Goal: Task Accomplishment & Management: Manage account settings

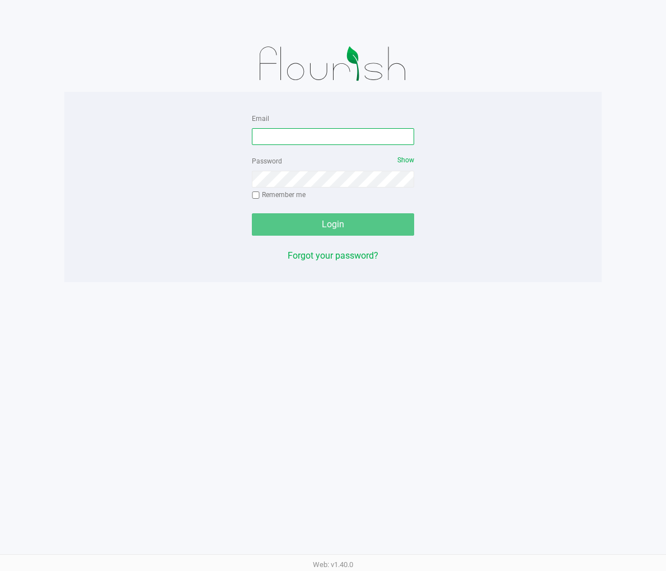
click at [303, 134] on input "Email" at bounding box center [333, 136] width 162 height 17
type input "[EMAIL_ADDRESS][DOMAIN_NAME]"
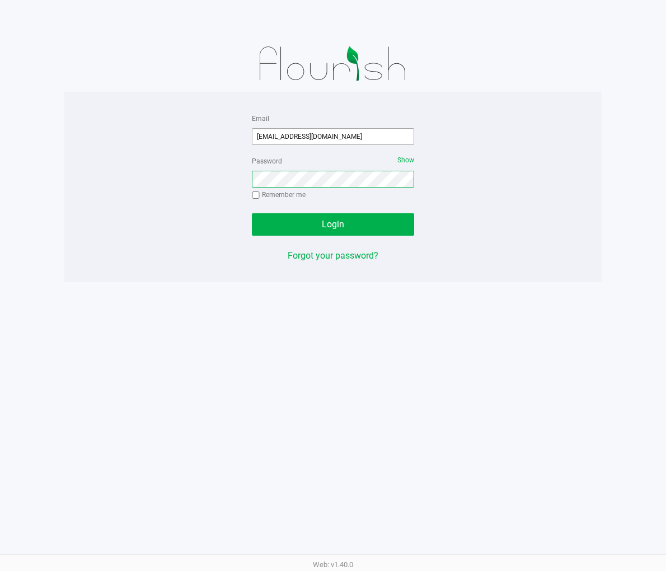
click at [252, 213] on button "Login" at bounding box center [333, 224] width 162 height 22
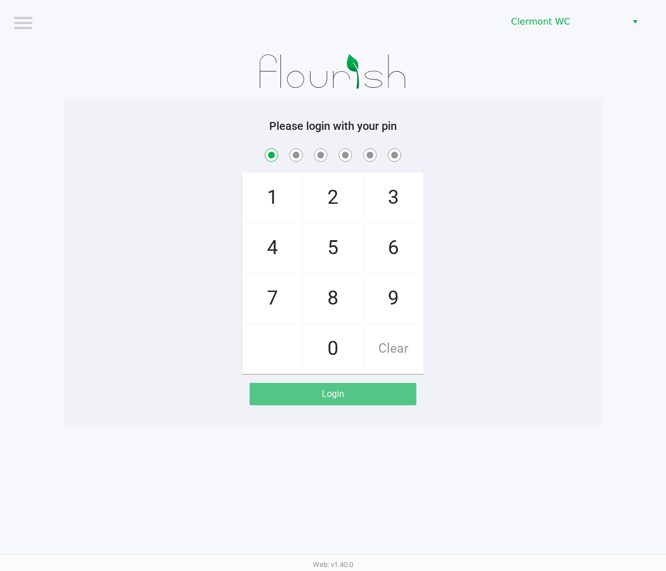
checkbox input "true"
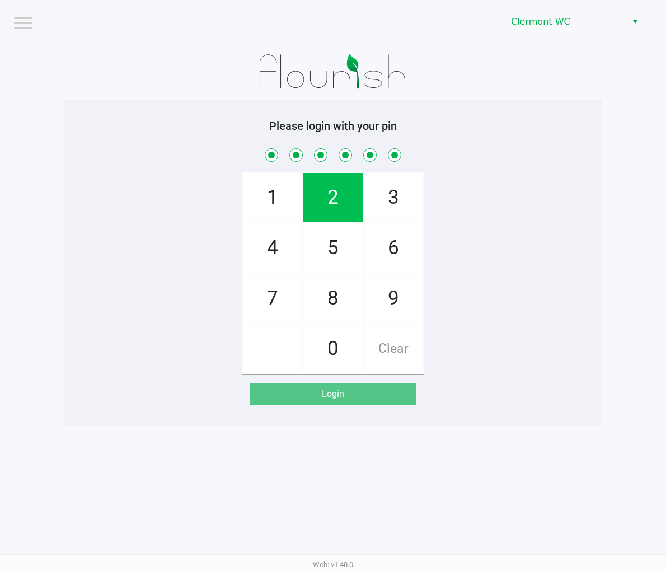
checkbox input "true"
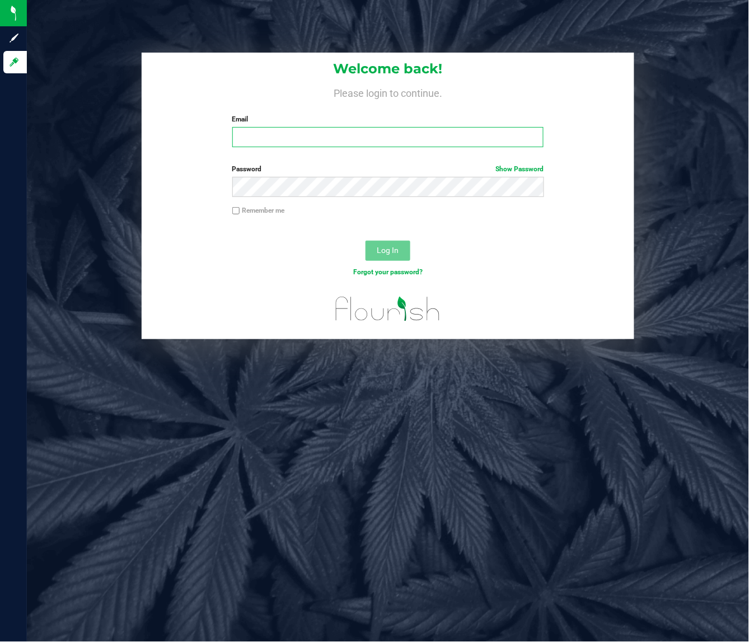
click at [326, 143] on input "Email" at bounding box center [388, 137] width 312 height 20
type input "[EMAIL_ADDRESS][DOMAIN_NAME]"
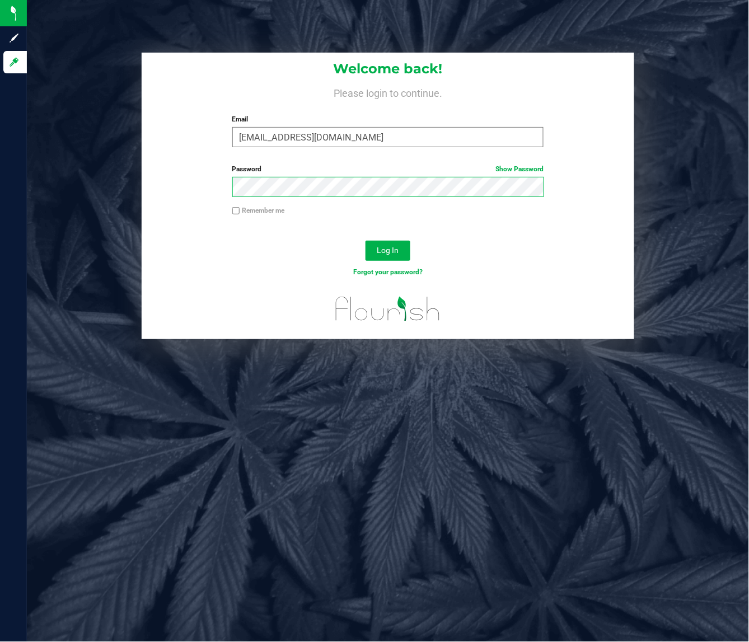
click at [366, 241] on button "Log In" at bounding box center [388, 251] width 45 height 20
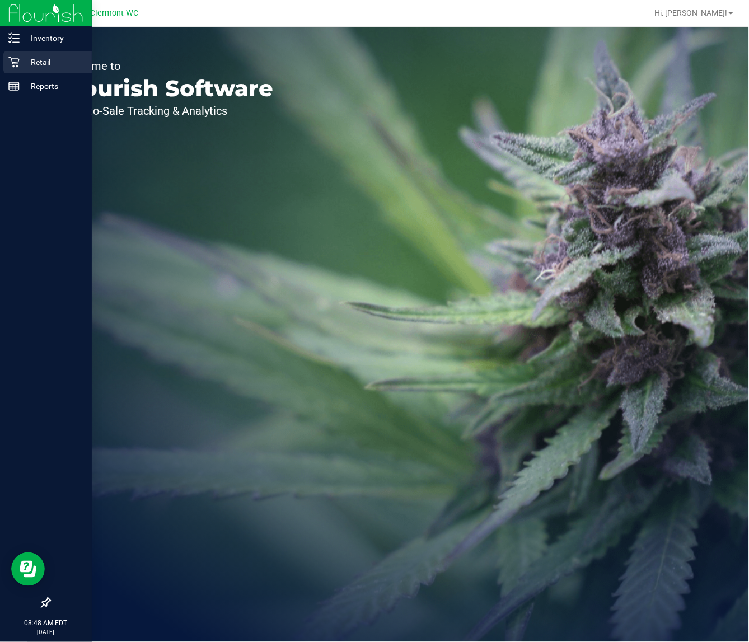
click at [20, 57] on p "Retail" at bounding box center [53, 61] width 67 height 13
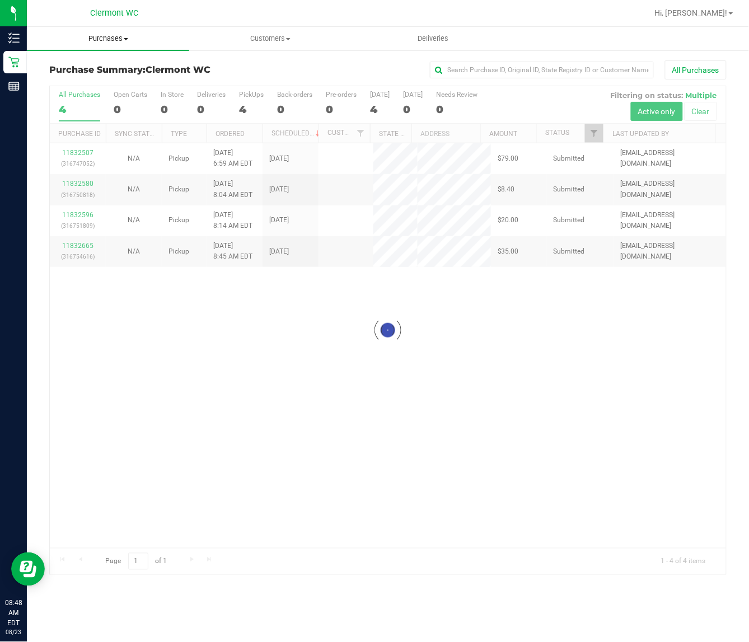
click at [100, 39] on span "Purchases" at bounding box center [108, 39] width 162 height 10
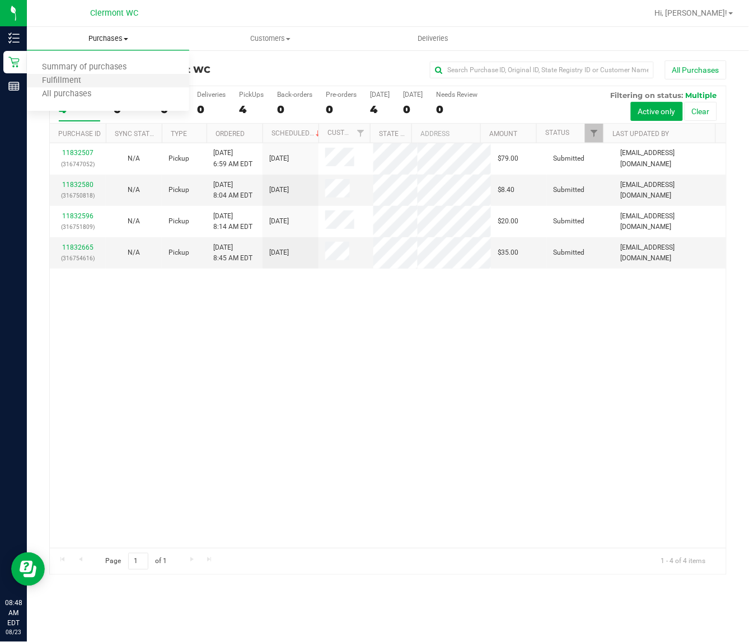
click at [112, 87] on li "Fulfillment" at bounding box center [108, 80] width 162 height 13
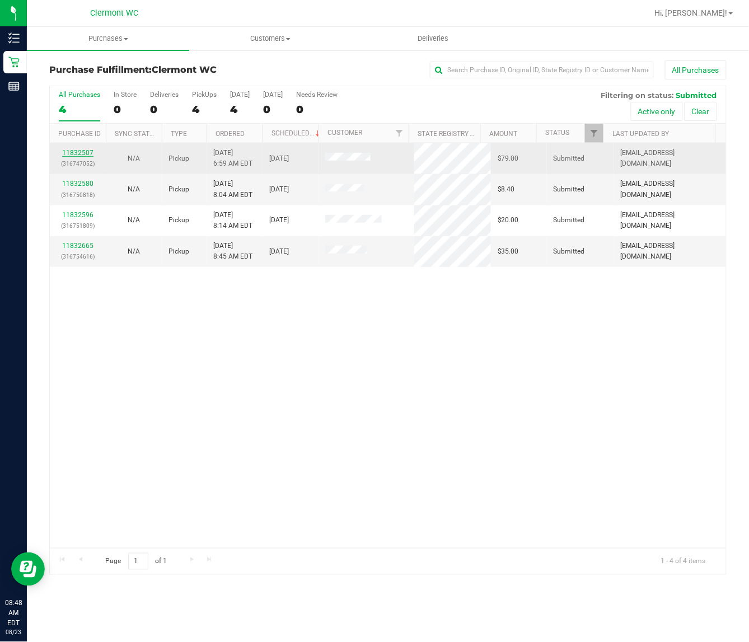
click at [73, 152] on link "11832507" at bounding box center [77, 153] width 31 height 8
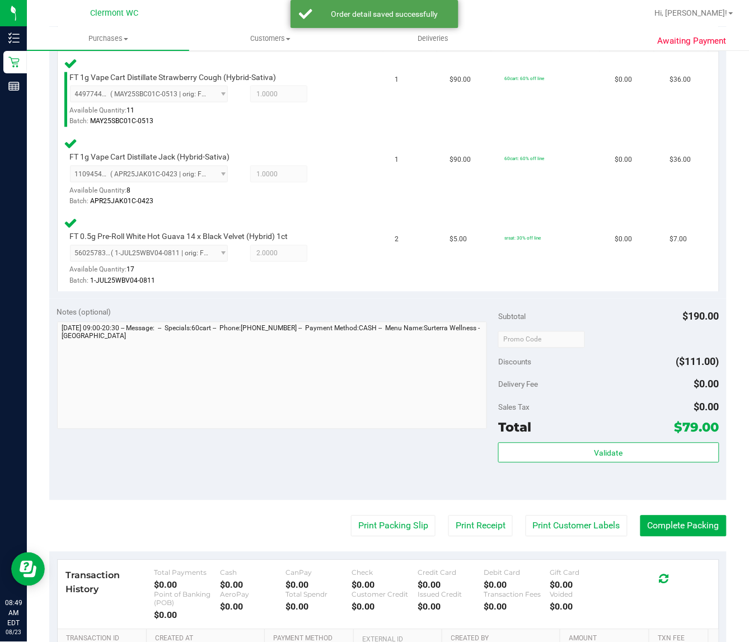
scroll to position [310, 0]
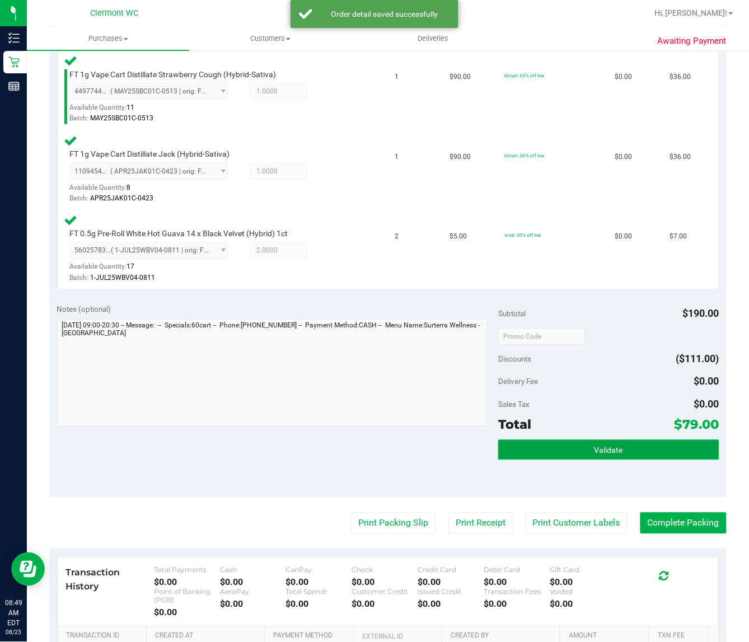
click at [599, 449] on span "Validate" at bounding box center [608, 450] width 29 height 9
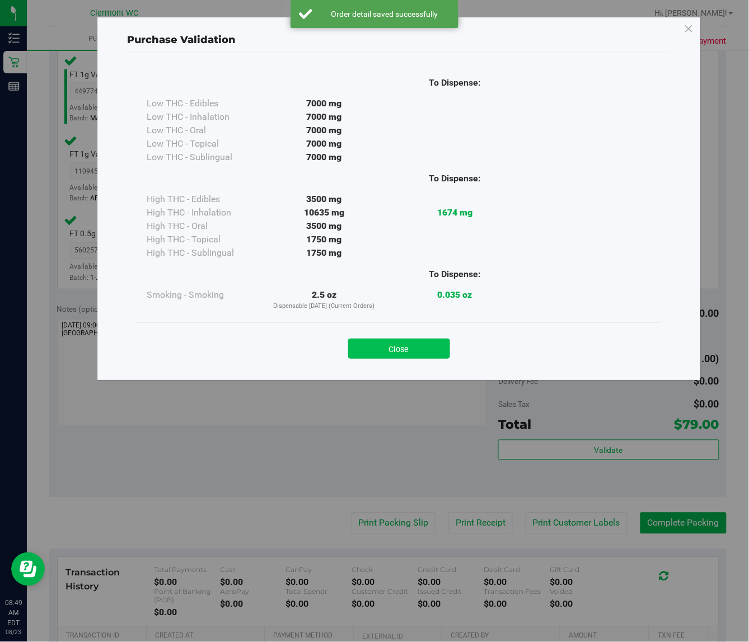
click at [432, 354] on button "Close" at bounding box center [399, 349] width 102 height 20
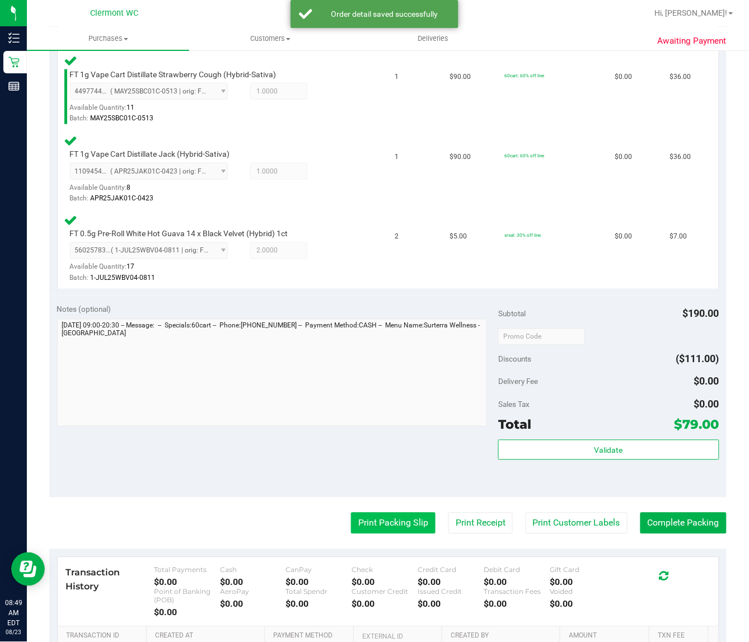
click at [372, 516] on button "Print Packing Slip" at bounding box center [393, 523] width 85 height 21
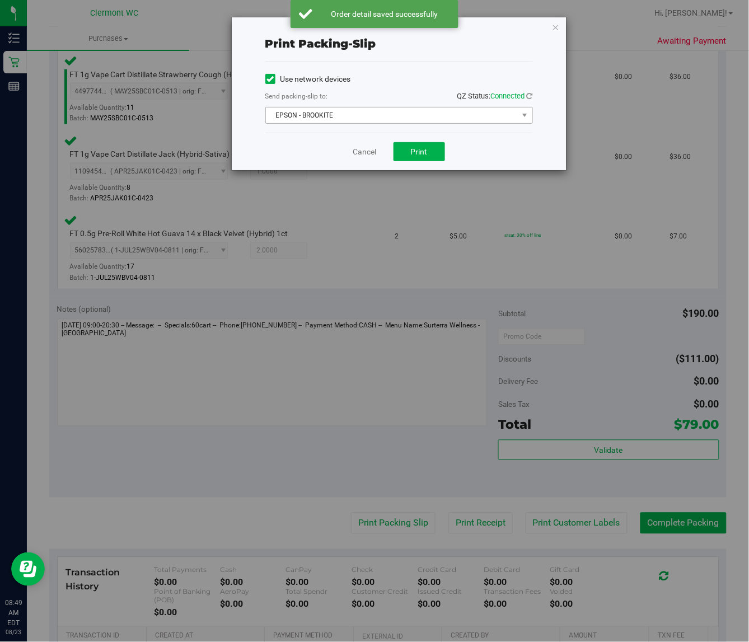
click at [421, 118] on span "EPSON - BROOKITE" at bounding box center [392, 115] width 252 height 16
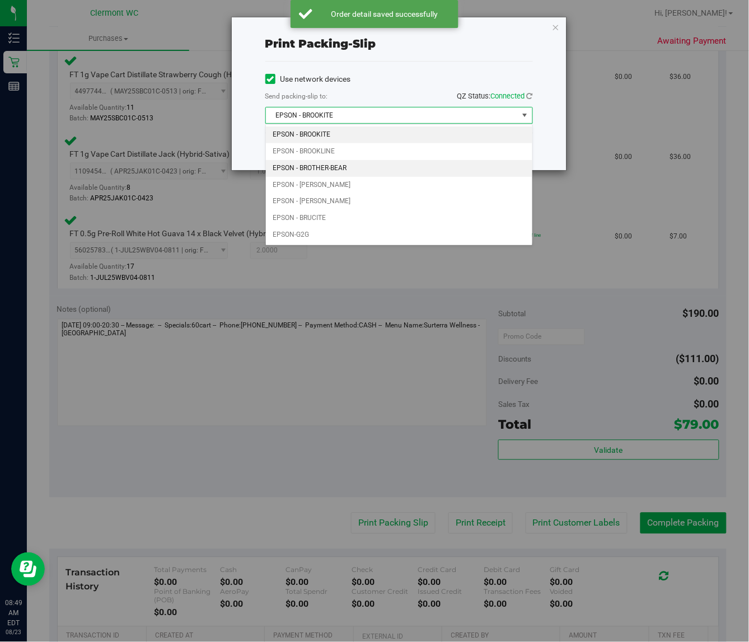
click at [375, 163] on li "EPSON - BROTHER-BEAR" at bounding box center [399, 168] width 266 height 17
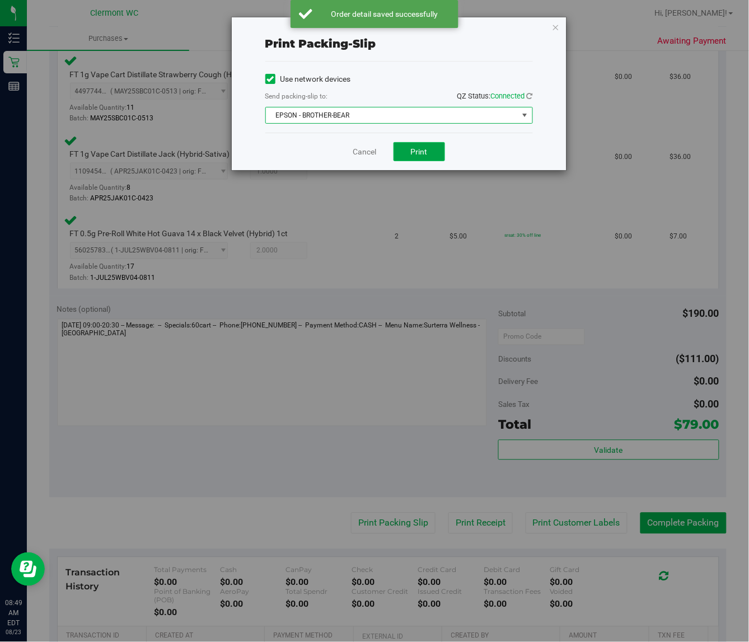
click at [424, 150] on span "Print" at bounding box center [419, 151] width 17 height 9
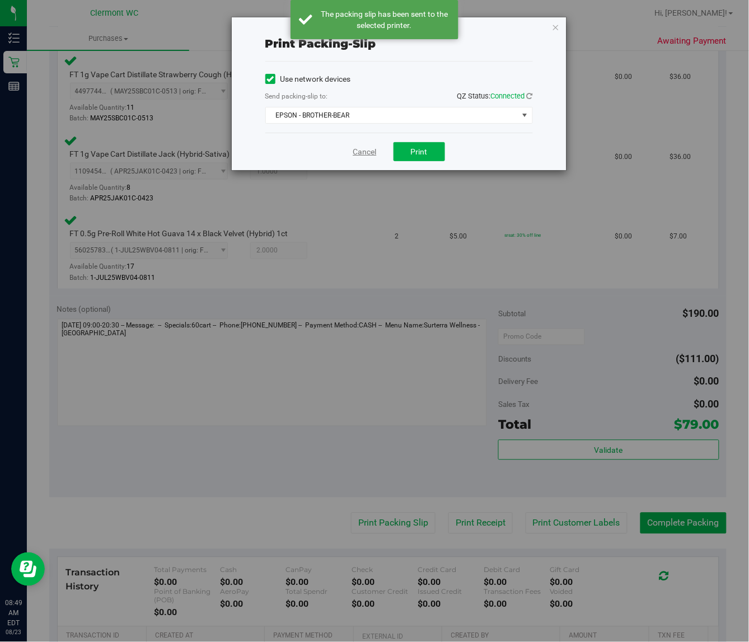
click at [367, 147] on link "Cancel" at bounding box center [365, 152] width 24 height 12
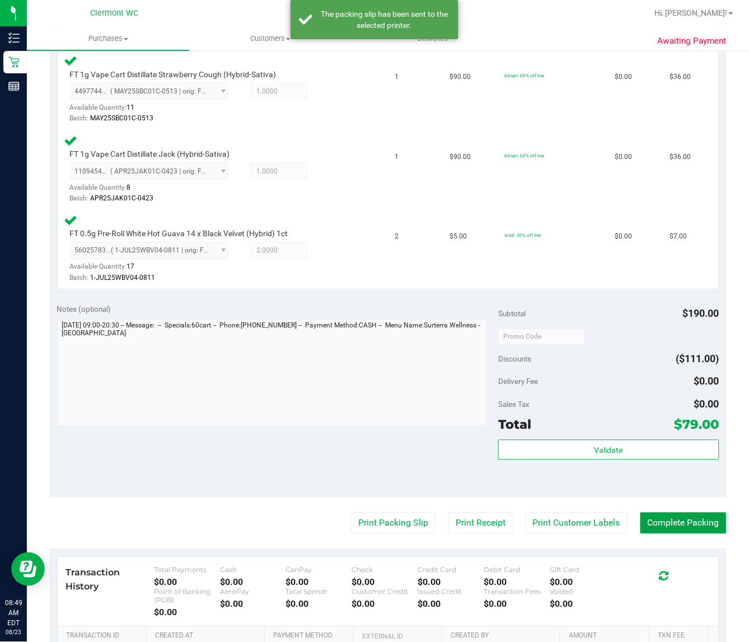
click at [672, 521] on button "Complete Packing" at bounding box center [683, 523] width 86 height 21
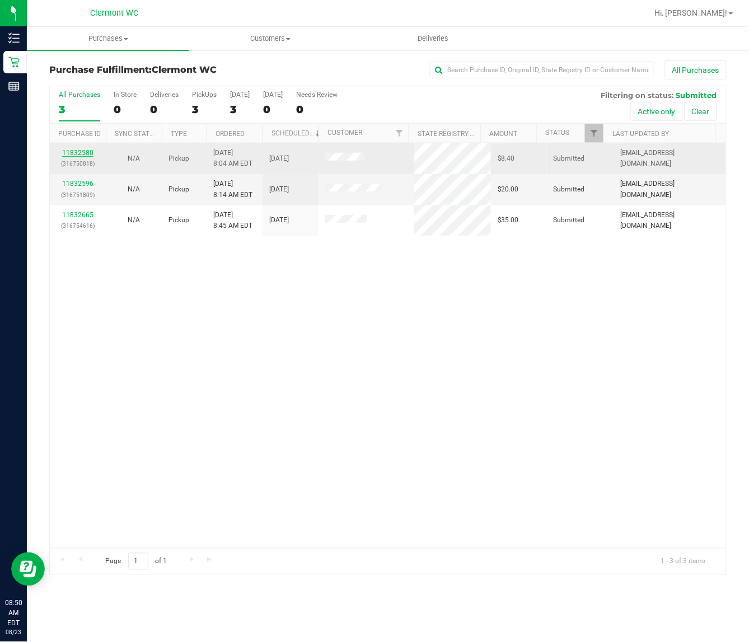
click at [88, 152] on link "11832580" at bounding box center [77, 153] width 31 height 8
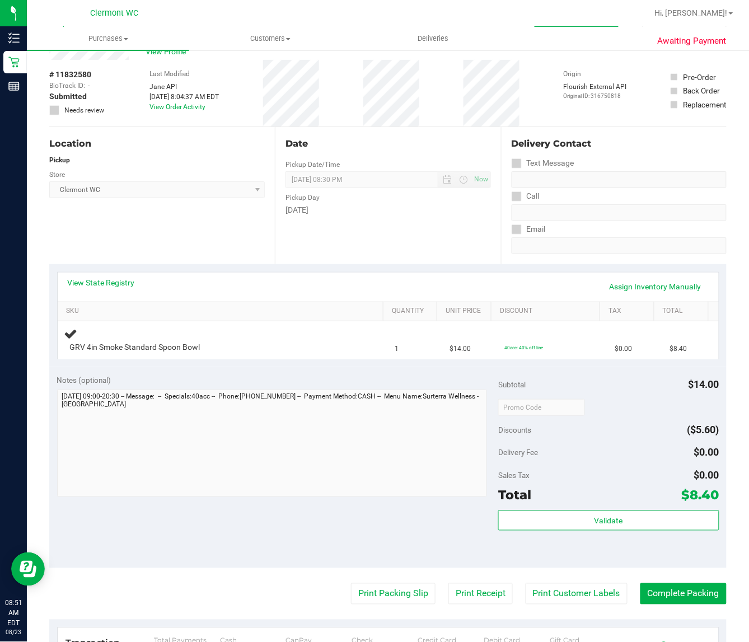
scroll to position [40, 0]
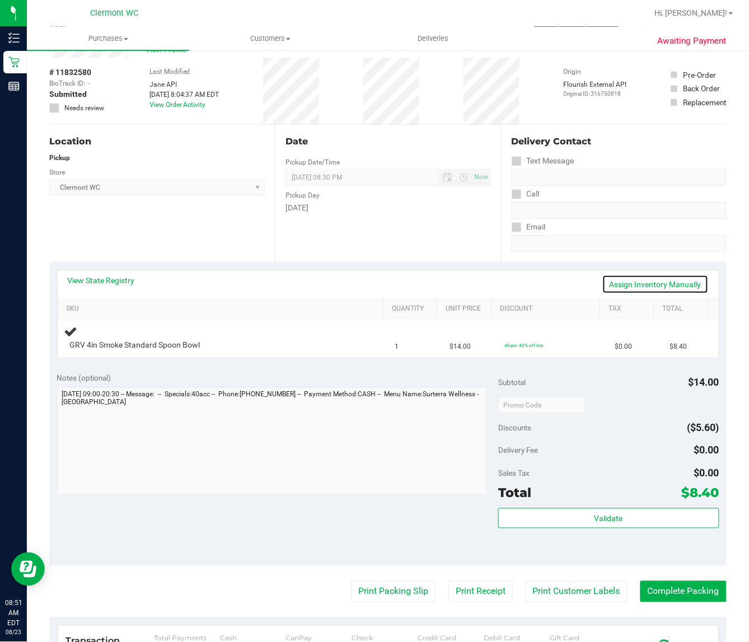
click at [637, 285] on link "Assign Inventory Manually" at bounding box center [655, 284] width 106 height 19
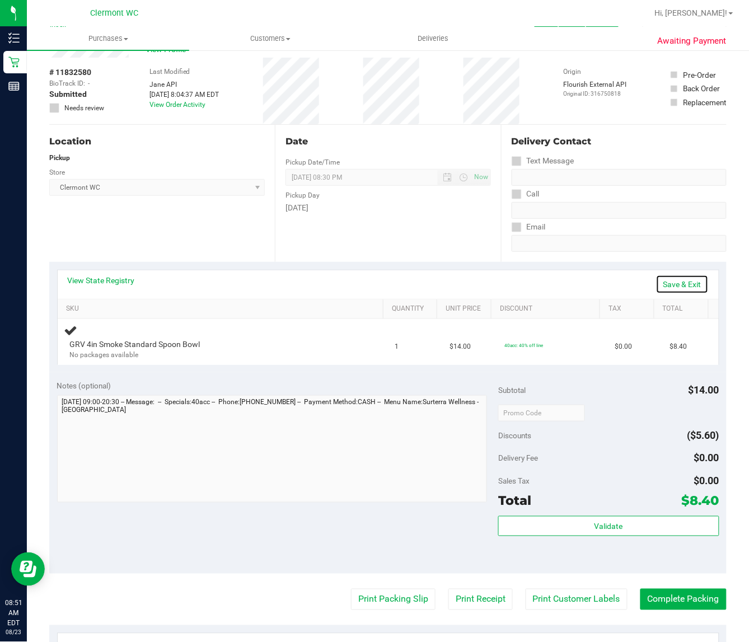
click at [676, 284] on link "Save & Exit" at bounding box center [682, 284] width 53 height 19
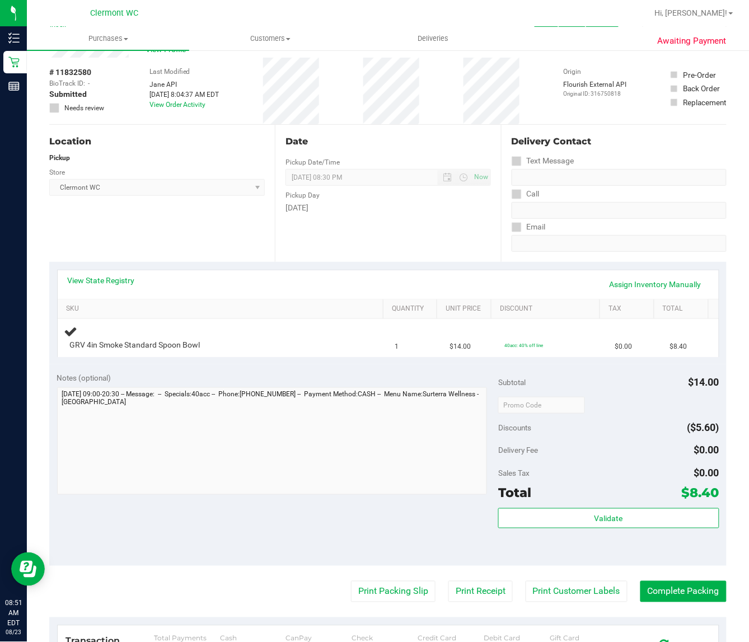
scroll to position [0, 0]
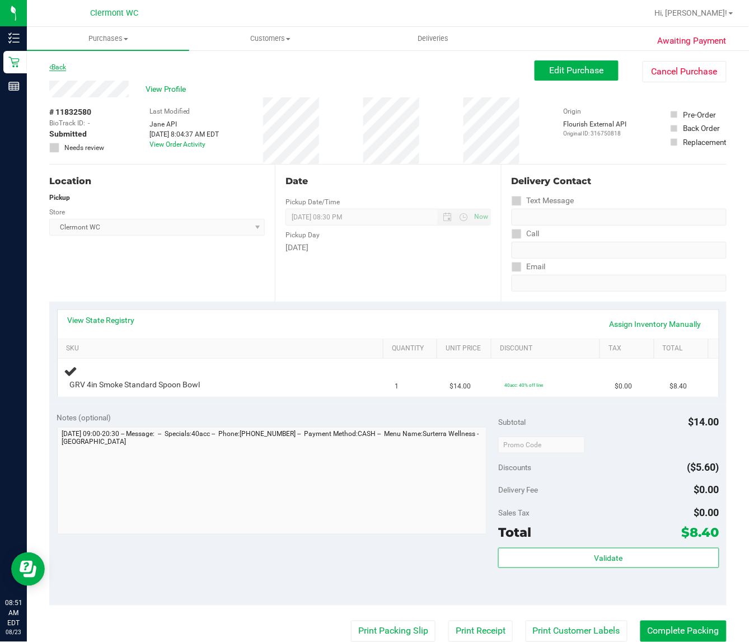
click at [60, 65] on link "Back" at bounding box center [57, 67] width 17 height 8
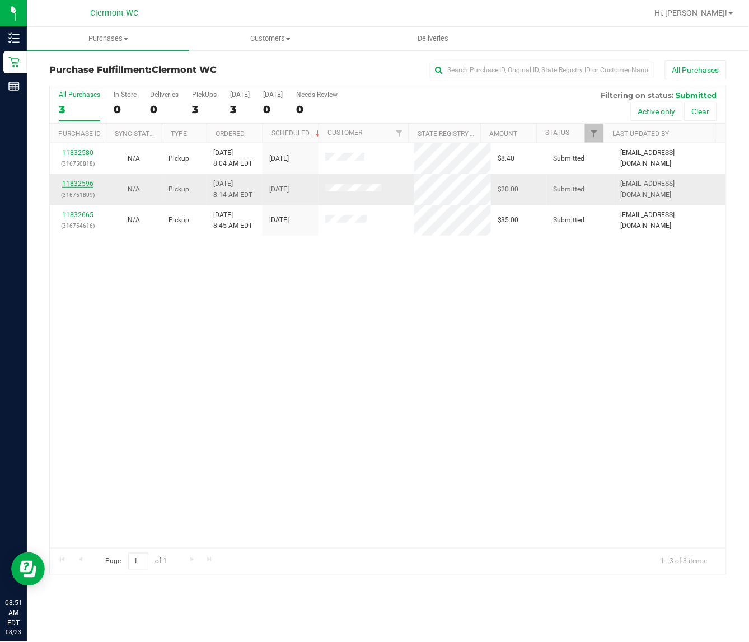
click at [85, 182] on link "11832596" at bounding box center [77, 184] width 31 height 8
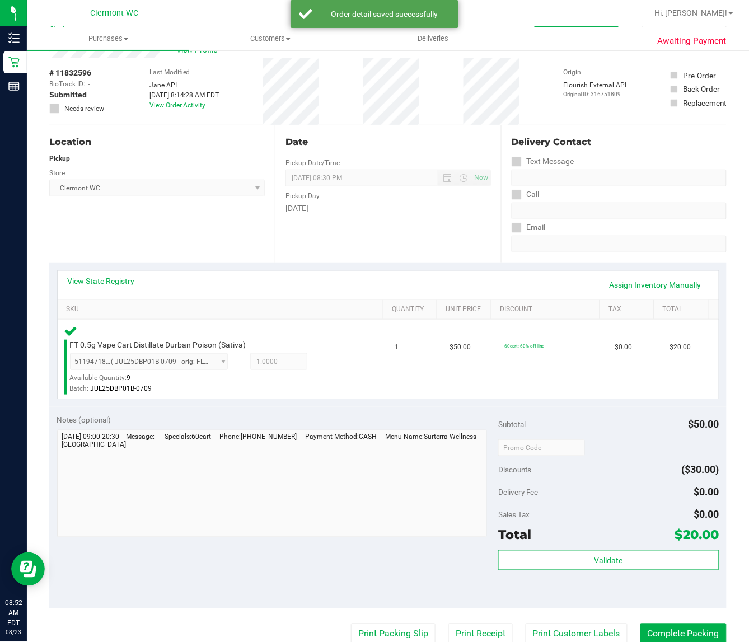
scroll to position [70, 0]
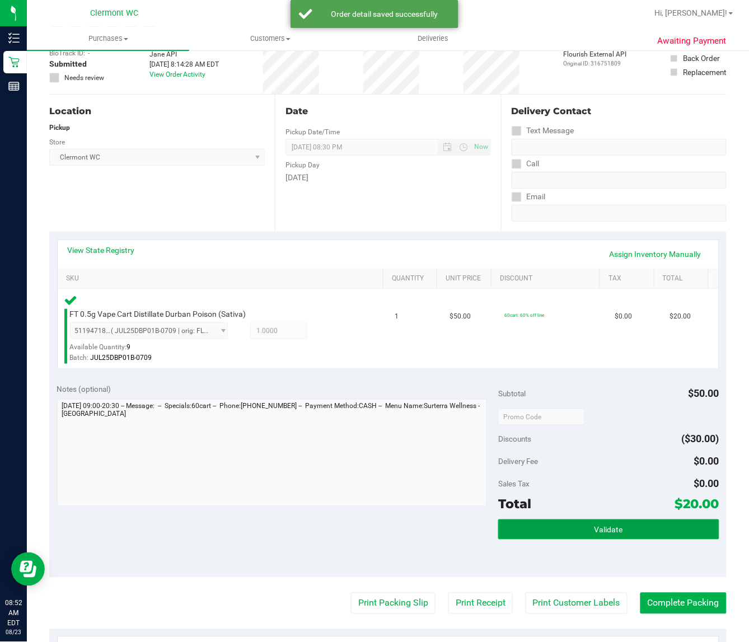
click at [543, 523] on button "Validate" at bounding box center [608, 529] width 221 height 20
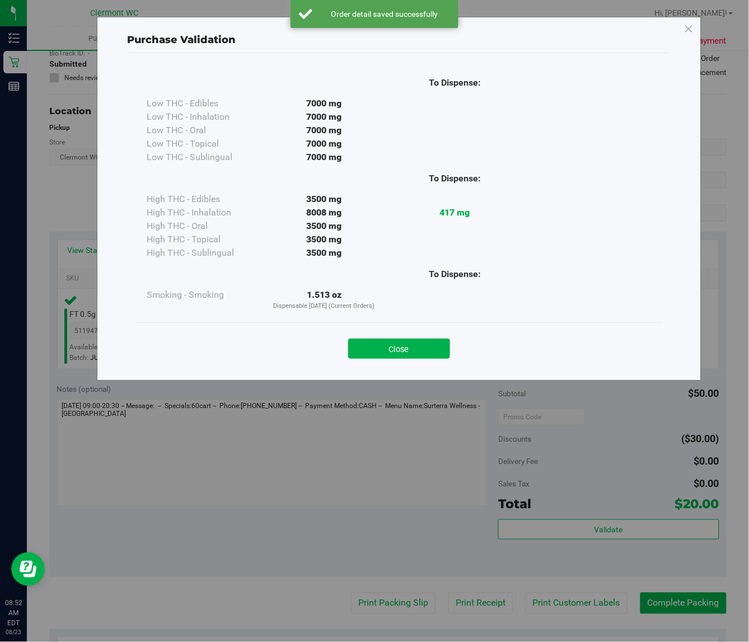
click at [424, 334] on div "Close" at bounding box center [398, 345] width 509 height 28
click at [421, 344] on button "Close" at bounding box center [399, 349] width 102 height 20
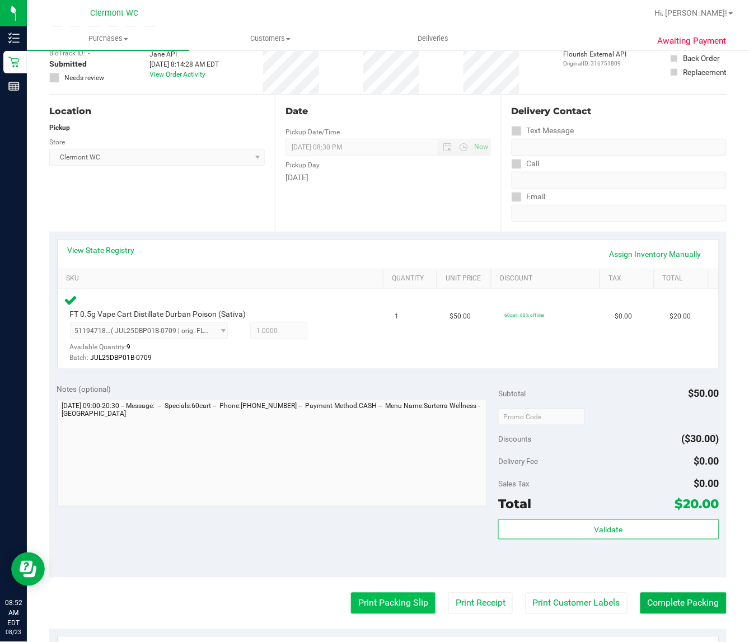
click at [388, 602] on button "Print Packing Slip" at bounding box center [393, 603] width 85 height 21
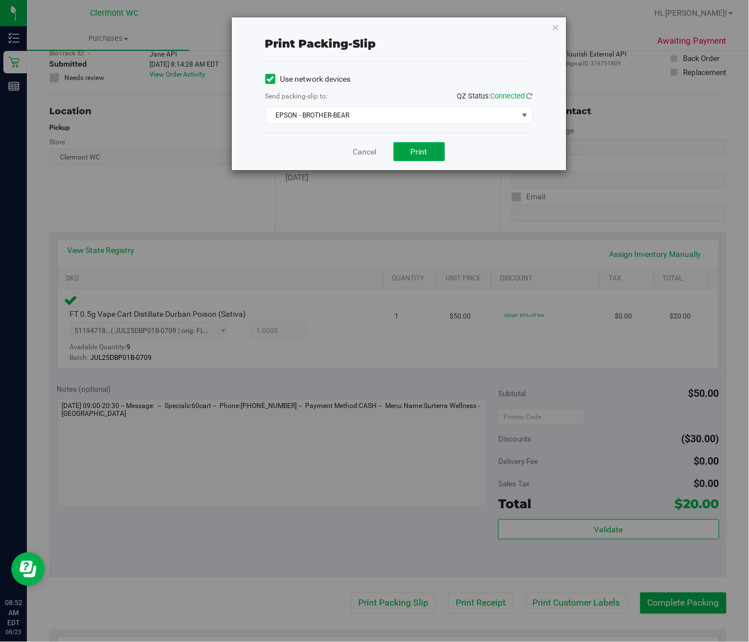
click at [430, 146] on button "Print" at bounding box center [419, 151] width 51 height 19
click at [365, 153] on link "Cancel" at bounding box center [365, 152] width 24 height 12
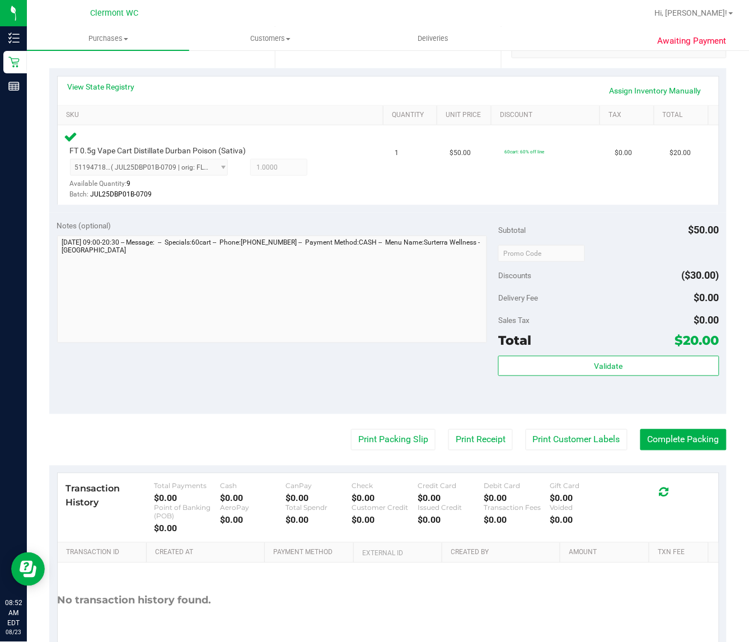
scroll to position [233, 0]
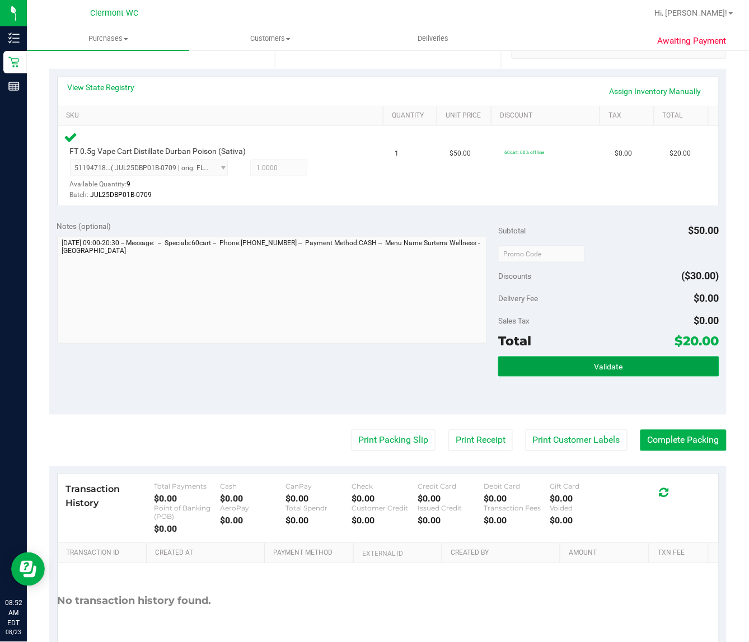
click at [617, 371] on button "Validate" at bounding box center [608, 367] width 221 height 20
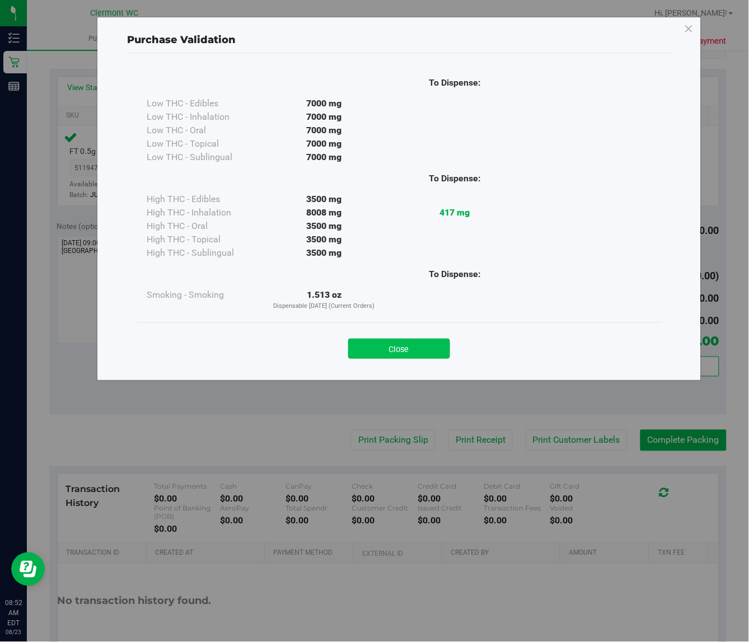
click at [401, 356] on button "Close" at bounding box center [399, 349] width 102 height 20
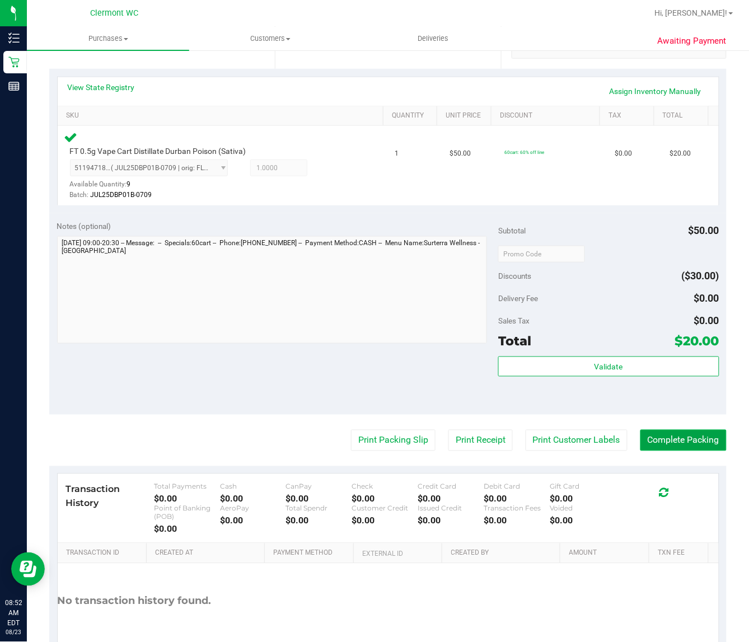
click at [668, 443] on button "Complete Packing" at bounding box center [683, 440] width 86 height 21
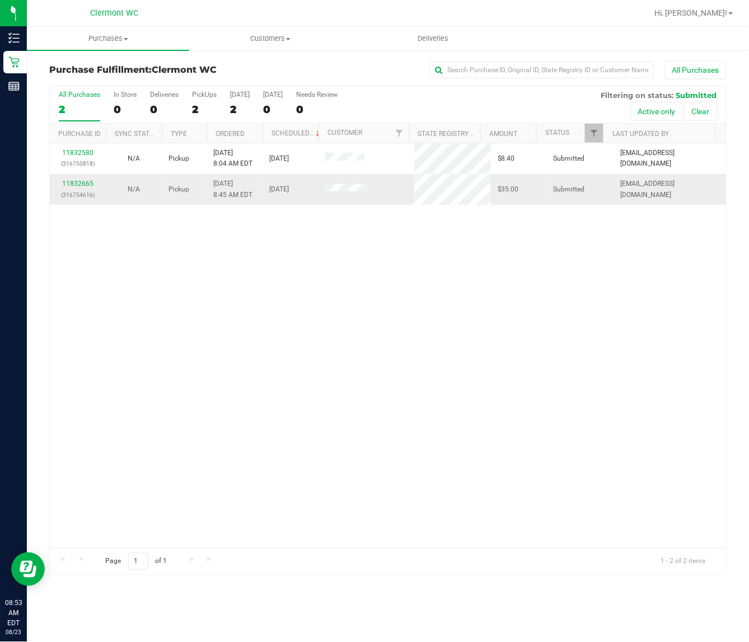
click at [77, 179] on td "11832665 (316754616)" at bounding box center [78, 189] width 56 height 30
click at [80, 185] on link "11832665" at bounding box center [77, 184] width 31 height 8
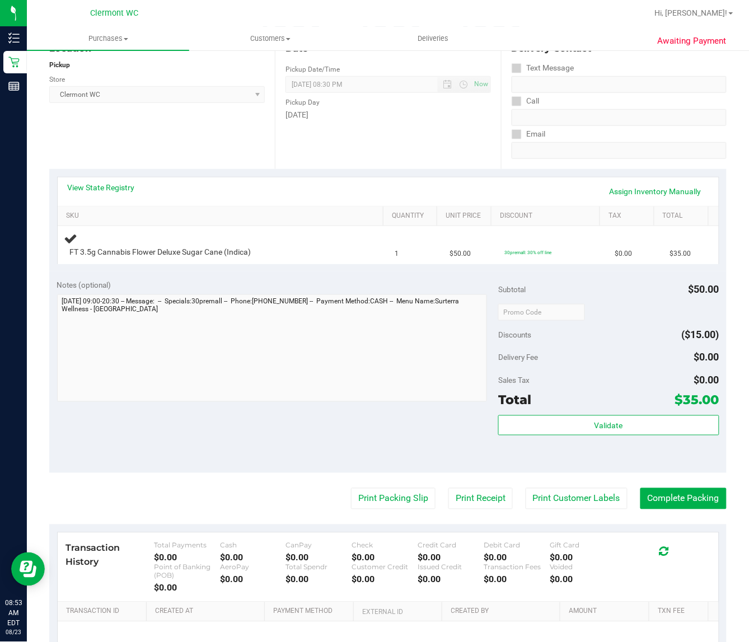
scroll to position [140, 0]
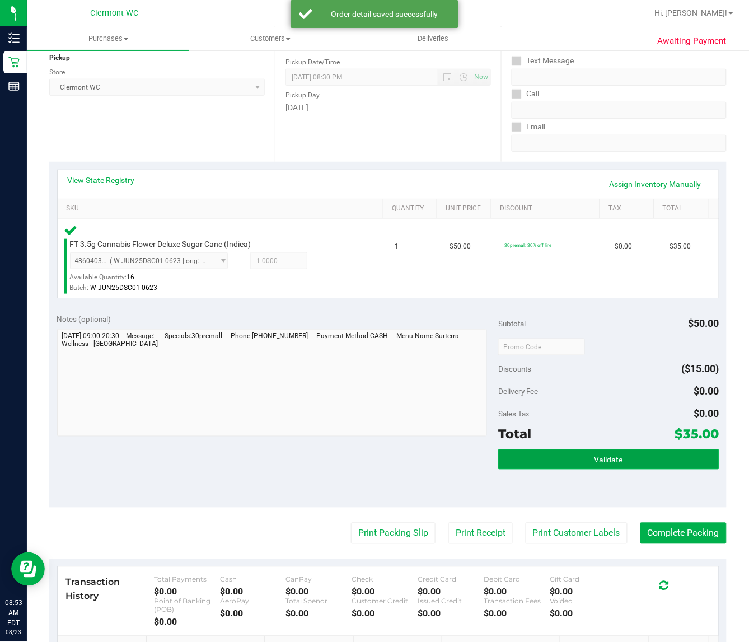
click at [589, 454] on button "Validate" at bounding box center [608, 459] width 221 height 20
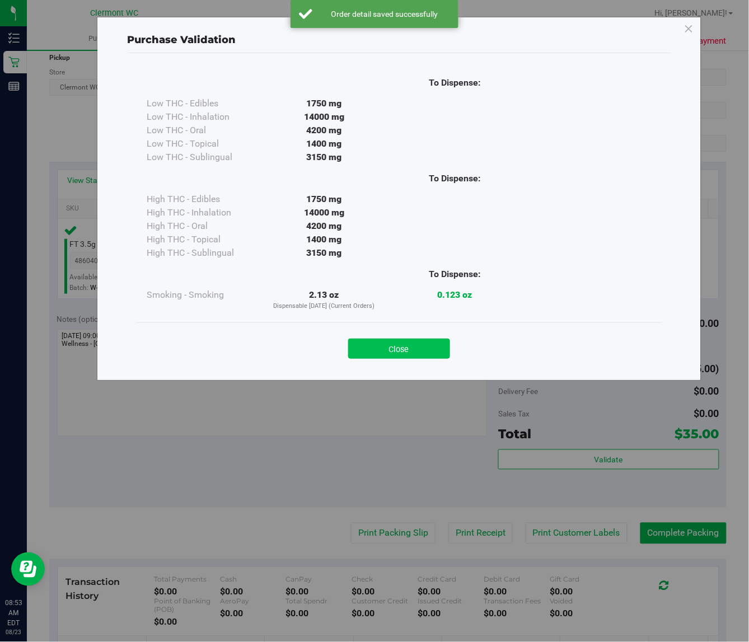
click at [406, 342] on button "Close" at bounding box center [399, 349] width 102 height 20
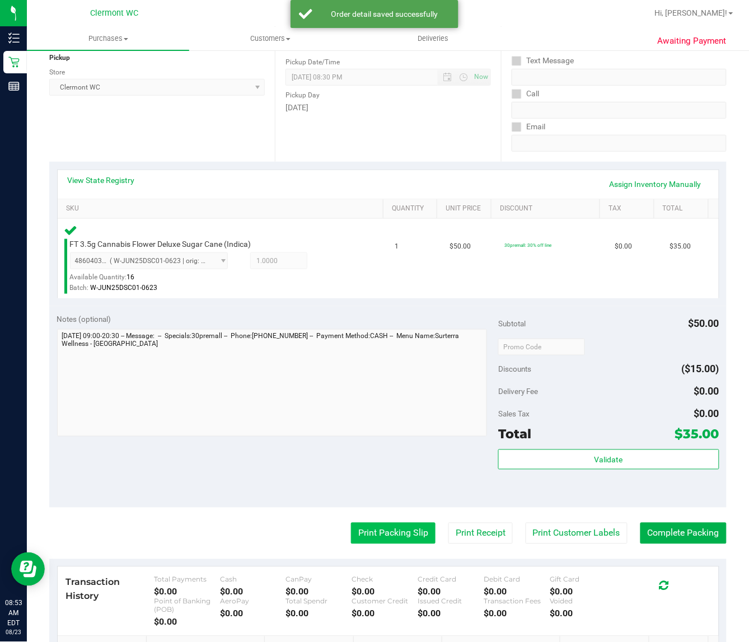
click at [390, 535] on button "Print Packing Slip" at bounding box center [393, 533] width 85 height 21
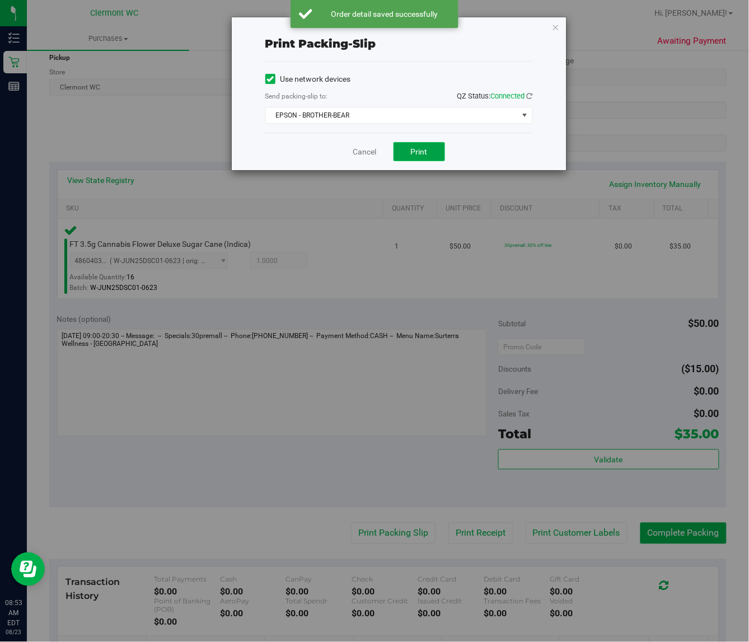
click at [434, 158] on button "Print" at bounding box center [419, 151] width 51 height 19
click at [367, 147] on link "Cancel" at bounding box center [365, 152] width 24 height 12
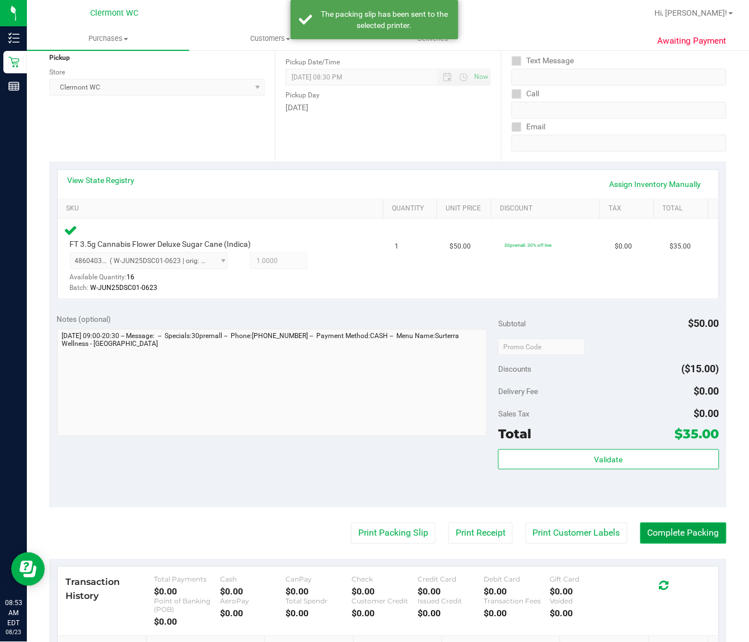
click at [671, 535] on button "Complete Packing" at bounding box center [683, 533] width 86 height 21
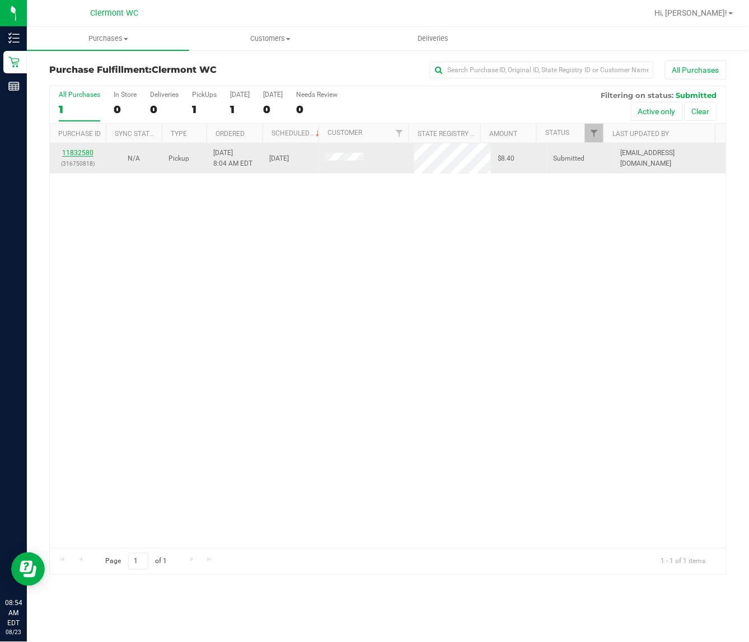
click at [83, 157] on link "11832580" at bounding box center [77, 153] width 31 height 8
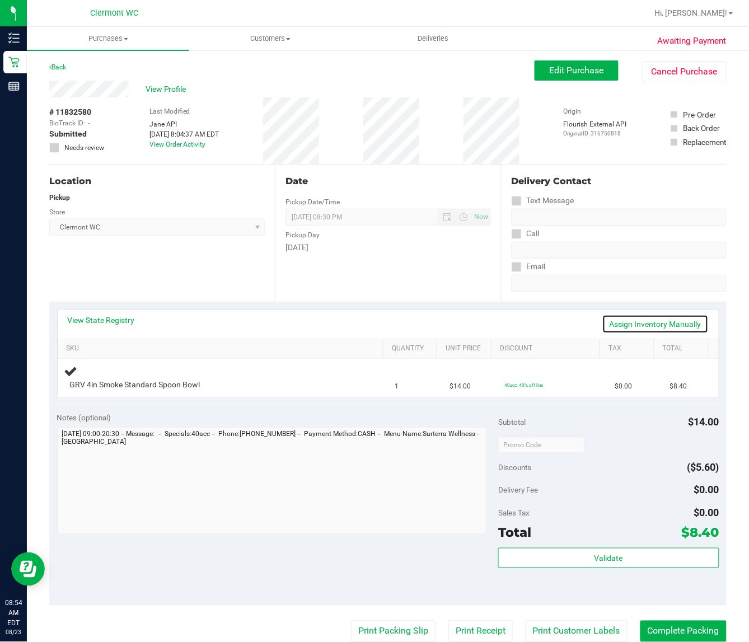
click at [639, 329] on link "Assign Inventory Manually" at bounding box center [655, 324] width 106 height 19
click at [624, 322] on link "Assign Inventory Manually" at bounding box center [655, 324] width 106 height 19
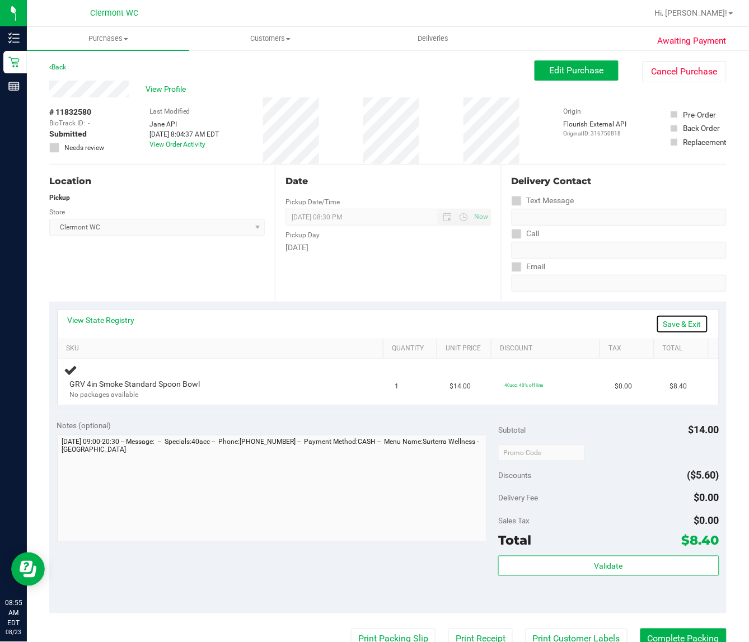
click at [674, 322] on link "Save & Exit" at bounding box center [682, 324] width 53 height 19
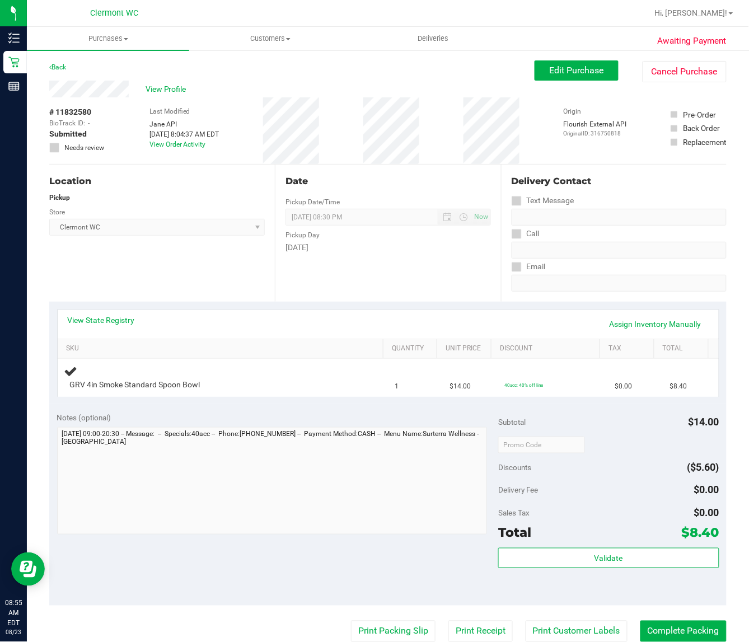
click at [531, 102] on div "# 11832580 BioTrack ID: - Submitted Needs review Last Modified Jane API Aug 23,…" at bounding box center [387, 130] width 677 height 67
click at [595, 63] on button "Edit Purchase" at bounding box center [577, 70] width 84 height 20
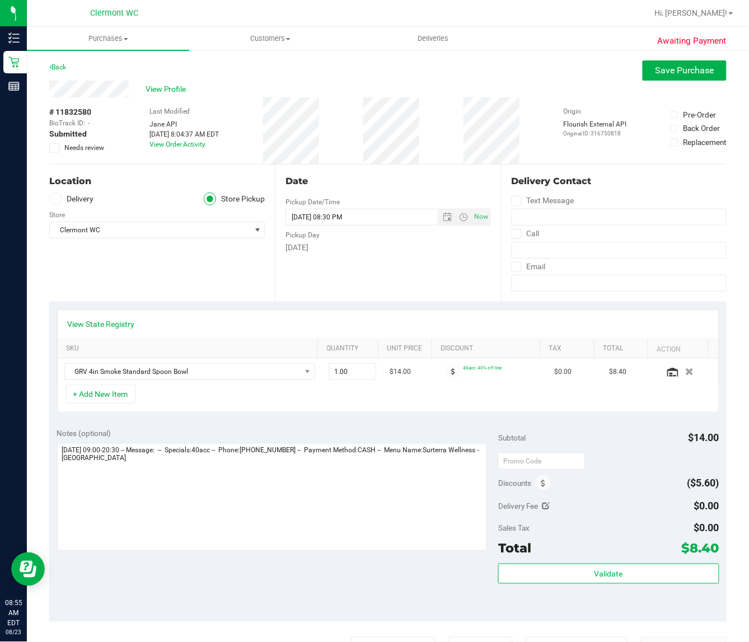
click at [53, 148] on icon at bounding box center [54, 148] width 7 height 0
click at [0, 0] on input "Needs review" at bounding box center [0, 0] width 0 height 0
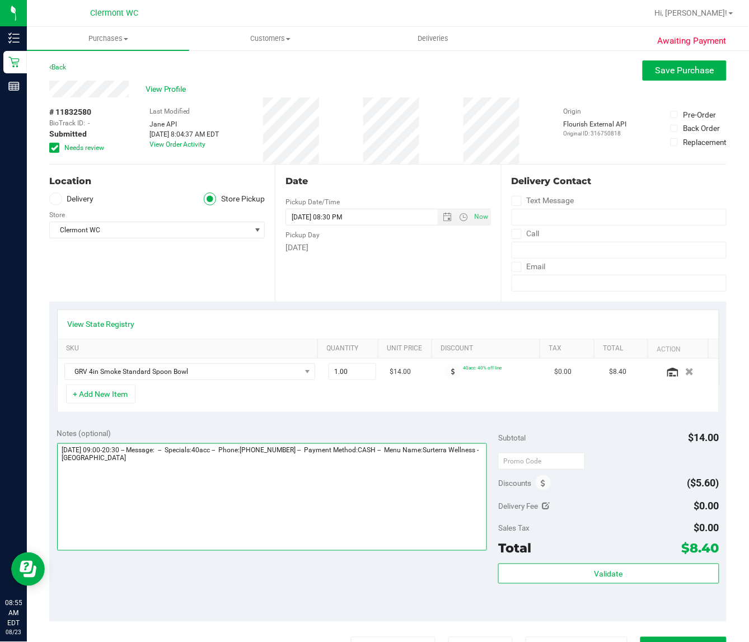
click at [195, 515] on textarea at bounding box center [272, 496] width 430 height 107
type textarea "Saturday 08/23/2025 09:00-20:30 -- Message: -- Specials:40acc -- Phone:38684301…"
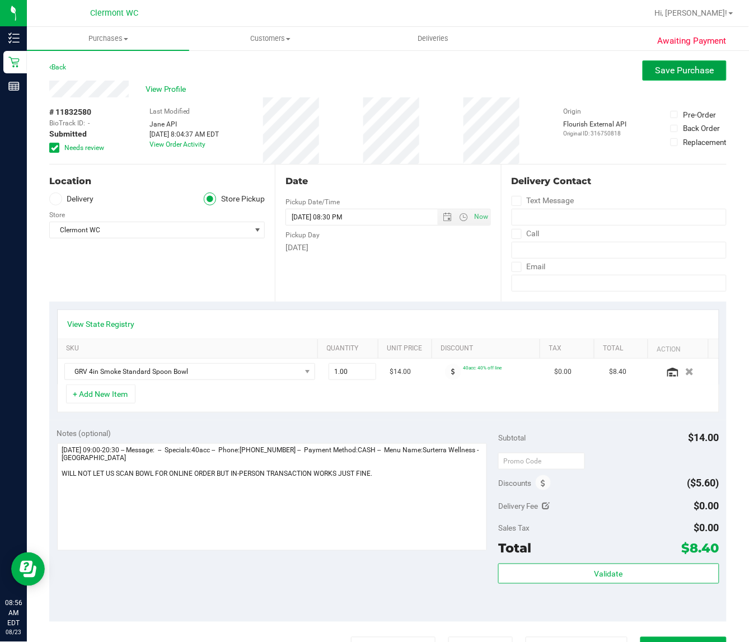
click at [667, 73] on span "Save Purchase" at bounding box center [684, 70] width 59 height 11
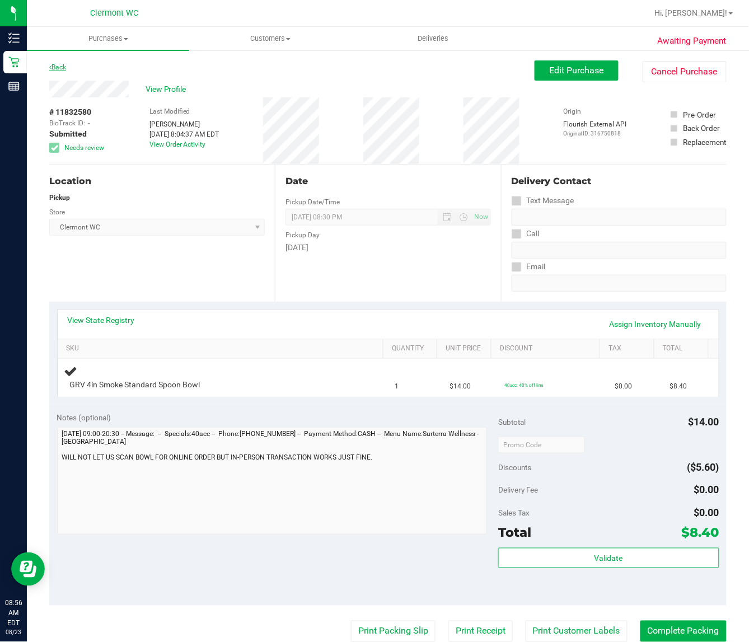
click at [62, 68] on link "Back" at bounding box center [57, 67] width 17 height 8
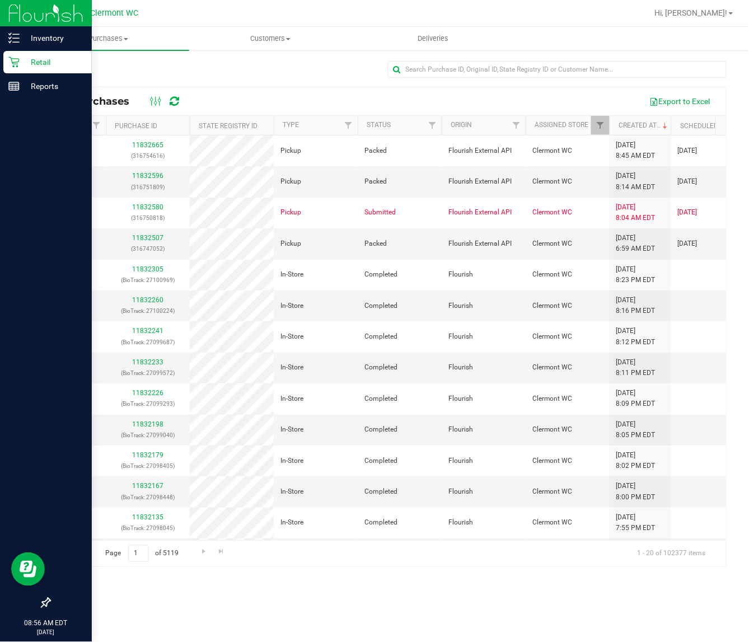
click at [24, 59] on p "Retail" at bounding box center [53, 61] width 67 height 13
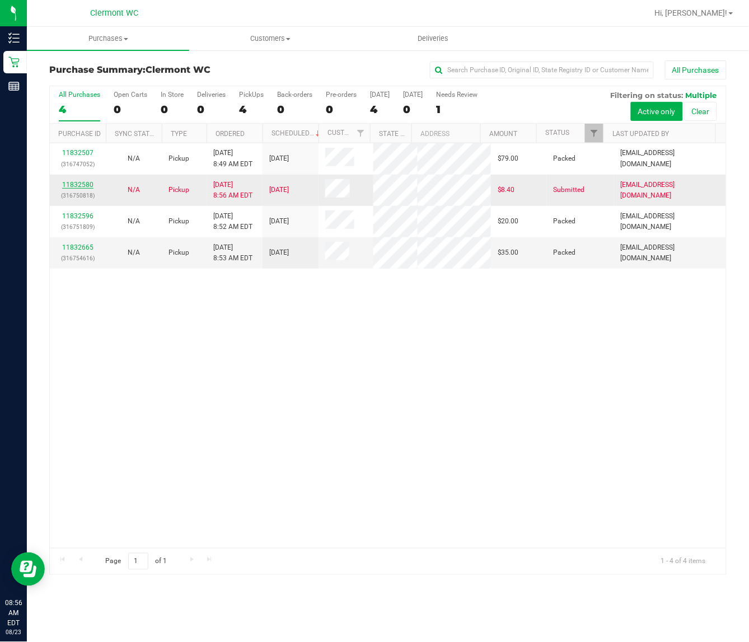
click at [68, 181] on link "11832580" at bounding box center [77, 185] width 31 height 8
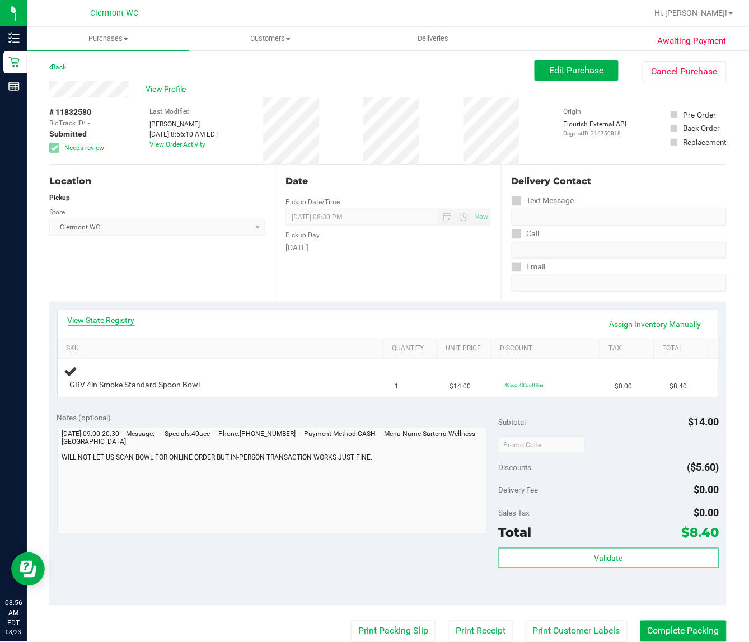
click at [96, 317] on link "View State Registry" at bounding box center [101, 320] width 67 height 11
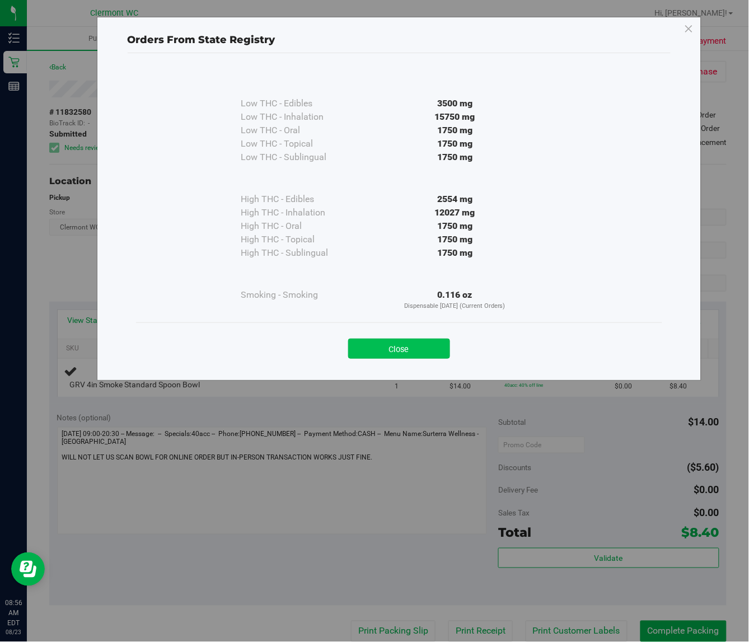
click at [392, 354] on button "Close" at bounding box center [399, 349] width 102 height 20
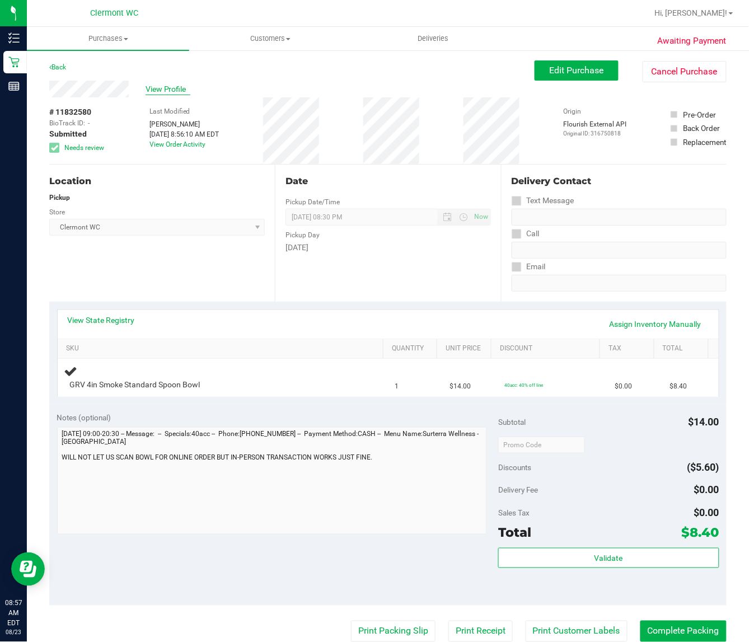
click at [157, 93] on span "View Profile" at bounding box center [168, 89] width 45 height 12
click at [555, 130] on div "# 11832580 BioTrack ID: - Submitted Needs review Last Modified Cristian Rivera …" at bounding box center [387, 130] width 677 height 67
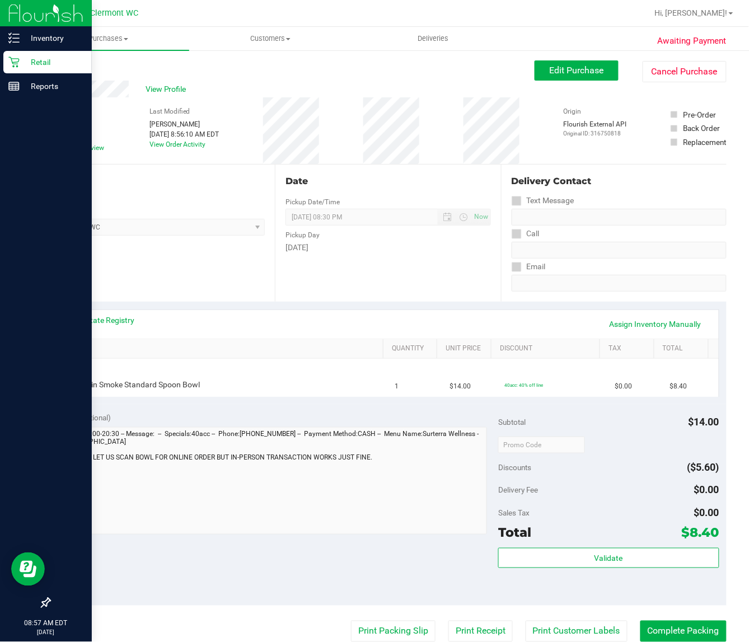
click at [20, 67] on p "Retail" at bounding box center [53, 61] width 67 height 13
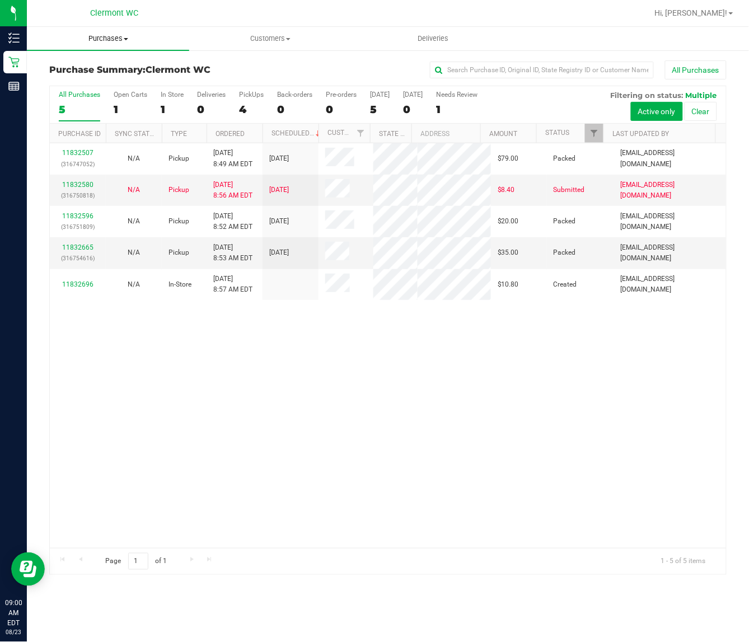
click at [97, 34] on span "Purchases" at bounding box center [108, 39] width 162 height 10
click at [86, 79] on span "Fulfillment" at bounding box center [61, 81] width 69 height 10
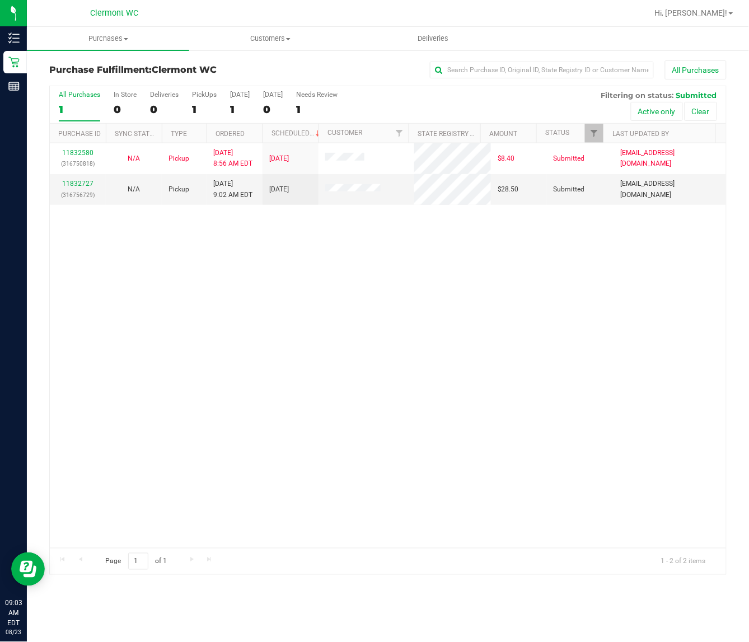
click at [284, 289] on div "11832580 (316750818) N/A Pickup 8/23/2025 8:56 AM EDT 8/23/2025 $8.40 Submitted…" at bounding box center [388, 345] width 676 height 405
